Goal: Transaction & Acquisition: Purchase product/service

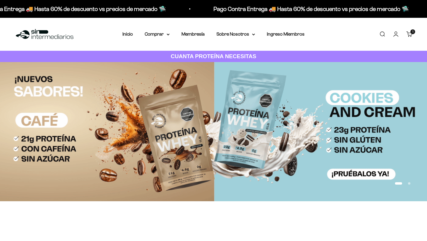
click at [359, 174] on img at bounding box center [213, 131] width 427 height 139
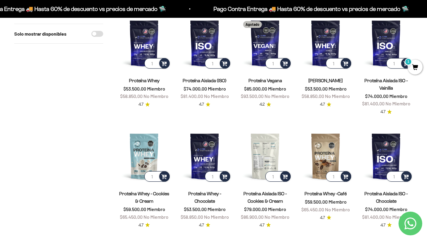
scroll to position [77, 0]
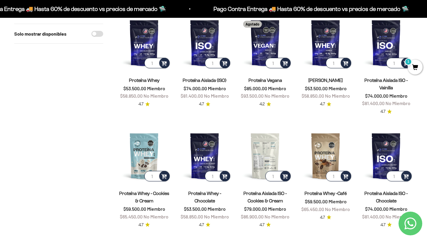
click at [266, 157] on img at bounding box center [264, 155] width 53 height 53
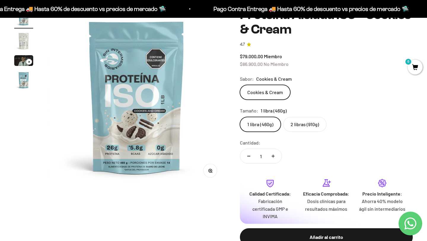
scroll to position [3, 0]
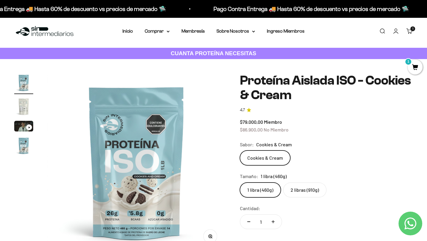
click at [22, 103] on img "Ir al artículo 2" at bounding box center [23, 106] width 19 height 19
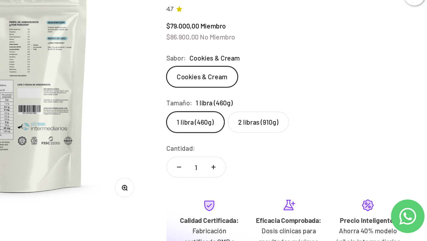
scroll to position [38, 0]
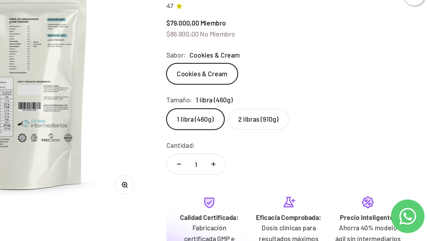
click at [262, 153] on label "1 libra (460g)" at bounding box center [260, 154] width 41 height 15
click at [240, 147] on input "1 libra (460g)" at bounding box center [240, 147] width 0 height 0
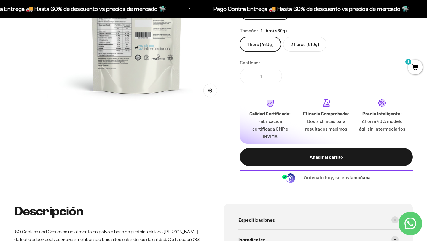
scroll to position [149, 0]
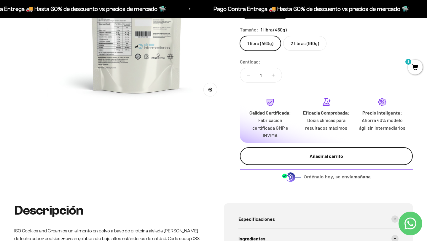
click at [338, 154] on div "Añadir al carrito" at bounding box center [326, 156] width 149 height 8
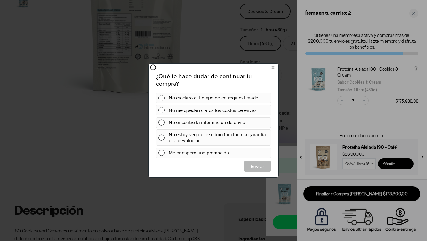
scroll to position [0, 0]
click at [275, 69] on button at bounding box center [272, 68] width 11 height 10
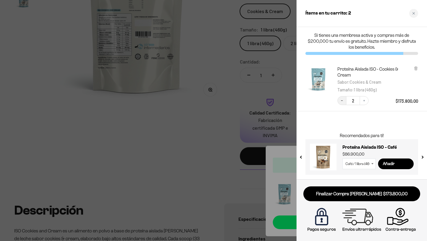
click at [341, 101] on icon "Decrease quantity" at bounding box center [342, 101] width 4 height 4
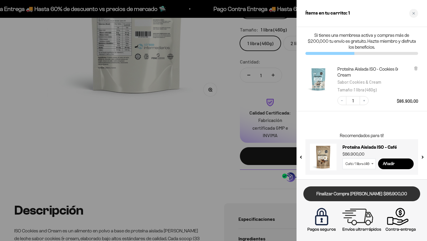
click at [348, 192] on link "Finalizar Compra [PERSON_NAME] $86.900,00" at bounding box center [361, 193] width 117 height 15
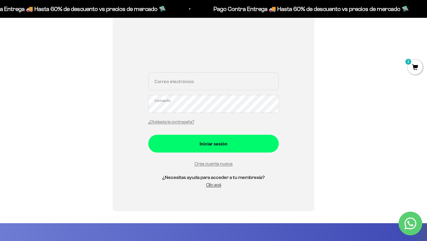
scroll to position [102, 0]
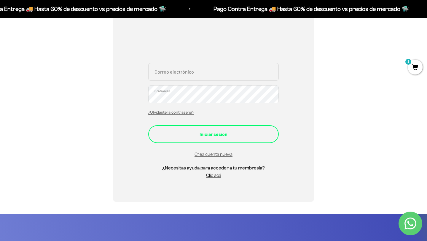
type input "linamore1028@gmail.com"
click at [200, 130] on div "Iniciar sesión" at bounding box center [213, 134] width 107 height 8
